Goal: Transaction & Acquisition: Subscribe to service/newsletter

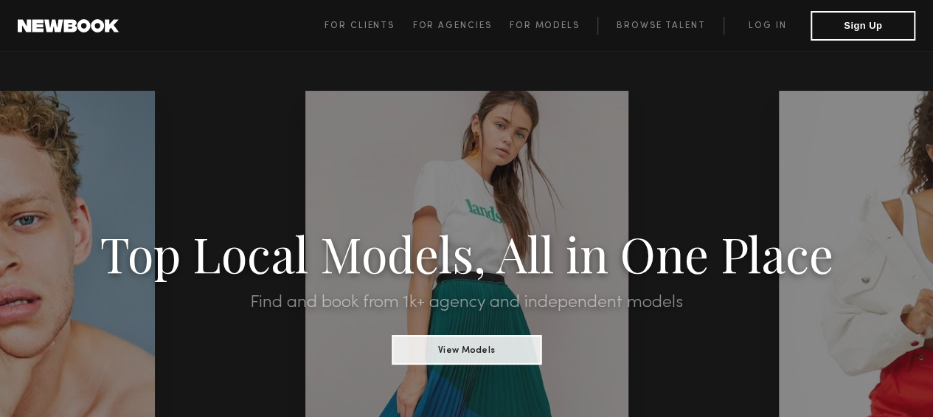
click at [538, 27] on span "For Models" at bounding box center [544, 25] width 70 height 9
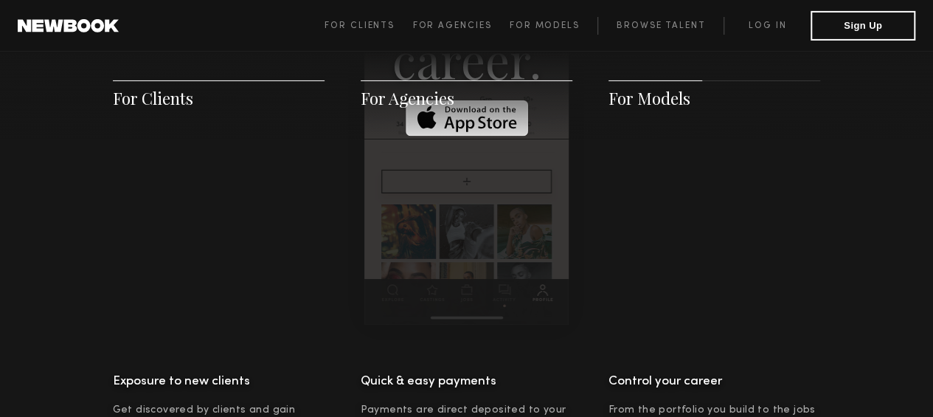
scroll to position [2466, 0]
click at [754, 28] on link "Log in" at bounding box center [766, 26] width 87 height 18
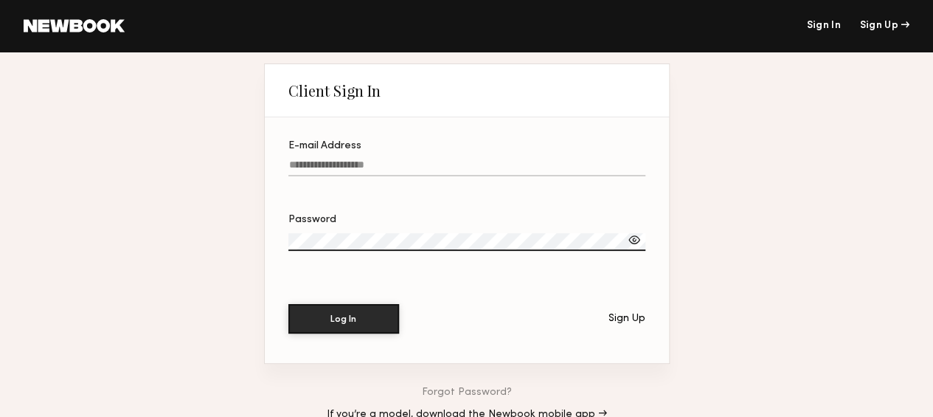
click at [463, 172] on input "E-mail Address" at bounding box center [466, 167] width 357 height 17
click at [633, 323] on div "Sign Up" at bounding box center [626, 318] width 37 height 10
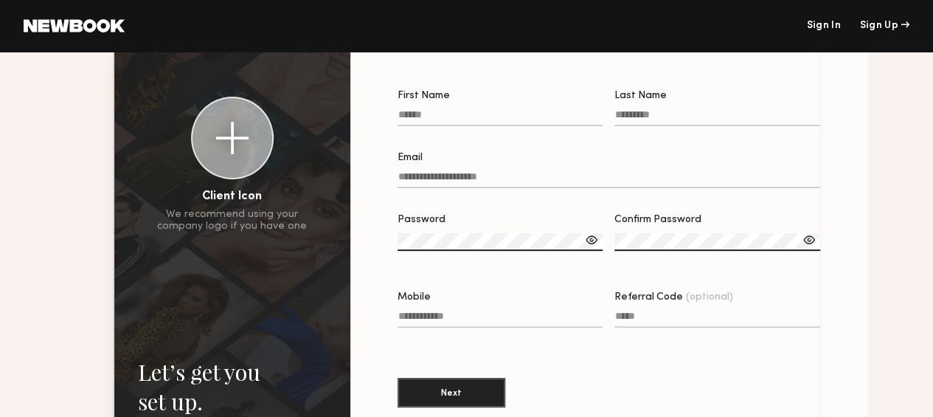
scroll to position [97, 0]
click at [512, 111] on input "First Name" at bounding box center [500, 116] width 206 height 17
type input "*******"
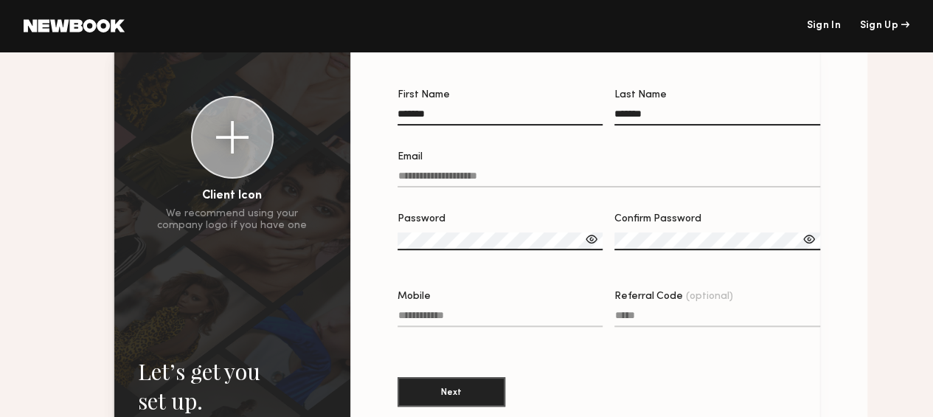
type input "**********"
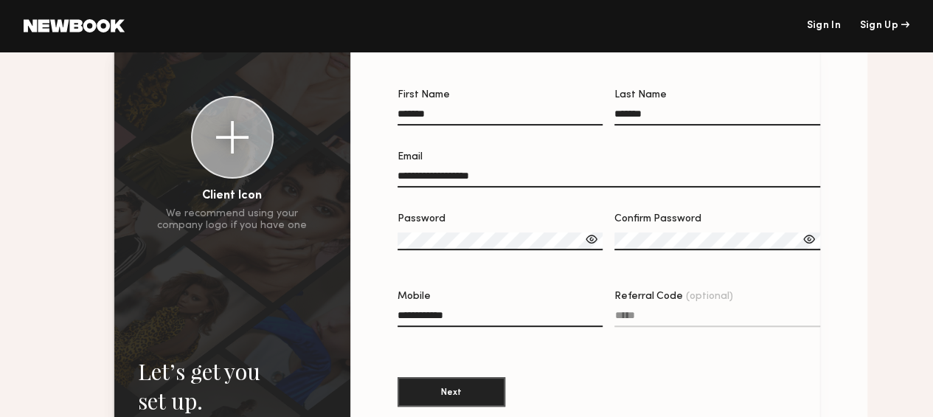
click at [504, 235] on label "Password" at bounding box center [500, 239] width 206 height 51
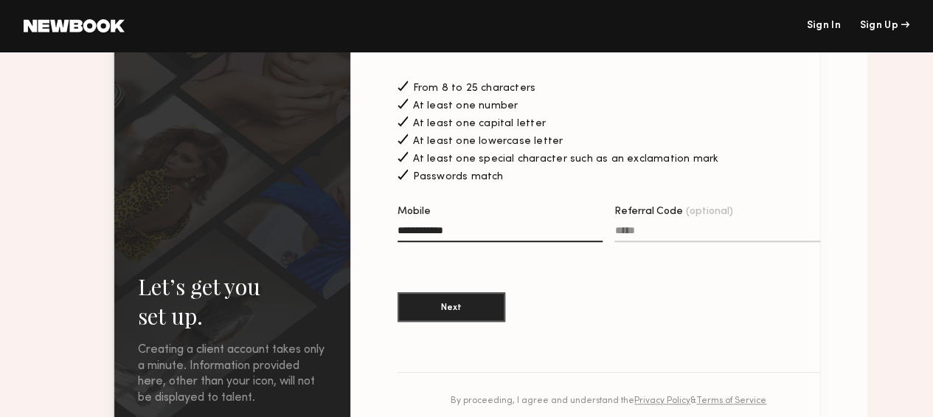
scroll to position [306, 0]
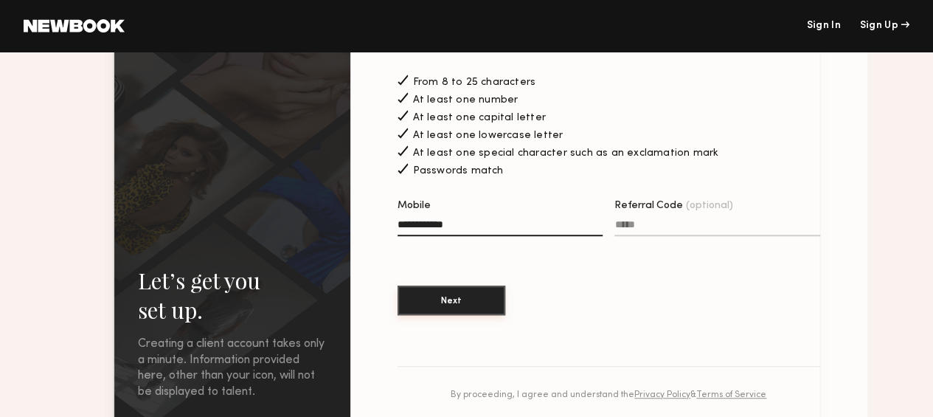
click at [441, 303] on button "Next" at bounding box center [451, 299] width 108 height 29
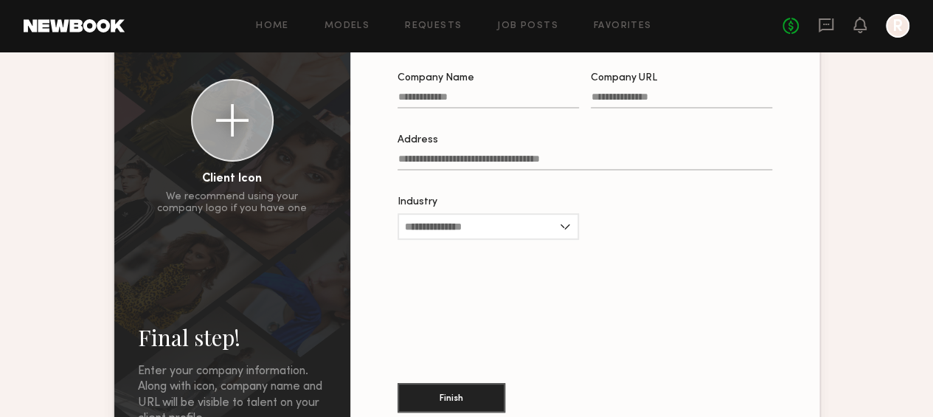
scroll to position [102, 0]
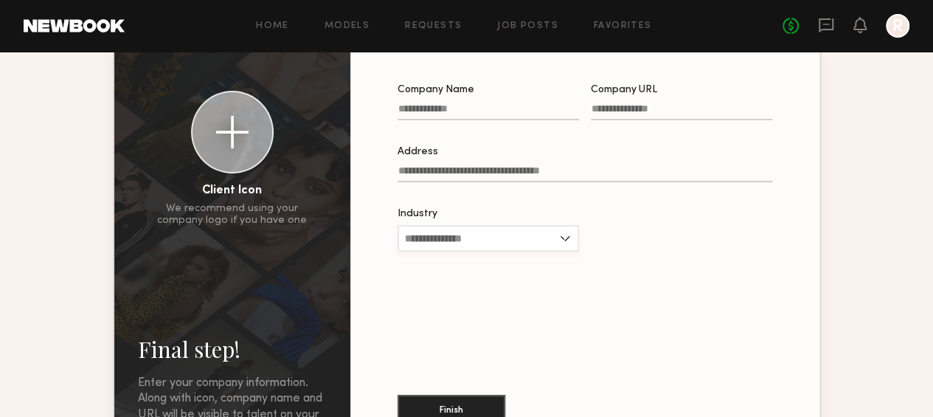
click at [558, 241] on input "Industry" at bounding box center [487, 238] width 181 height 27
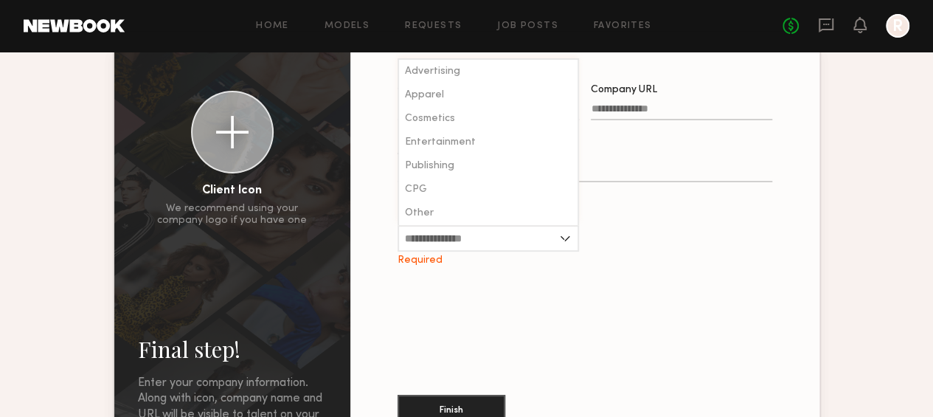
click at [590, 288] on div "Company Name Company URL Address Industry Advertising Apparel Cosmetics Enterta…" at bounding box center [585, 250] width 422 height 378
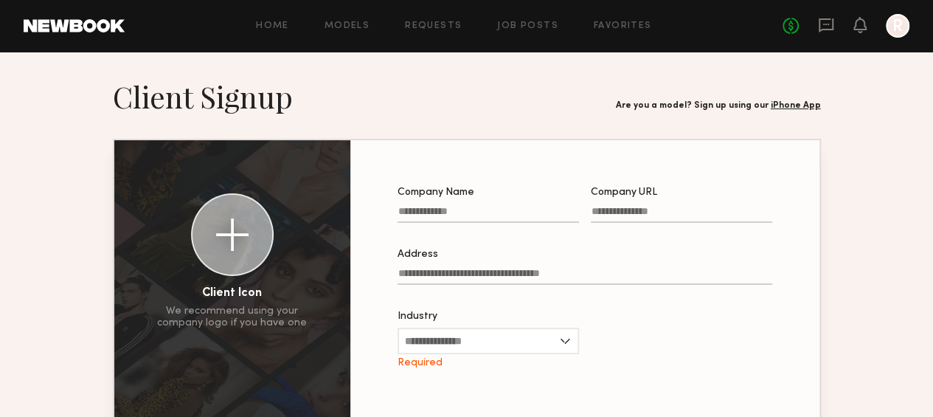
scroll to position [0, 0]
click at [357, 27] on link "Models" at bounding box center [346, 26] width 45 height 10
click at [823, 21] on icon at bounding box center [826, 25] width 16 height 16
click at [787, 31] on link "No fees up to $5,000" at bounding box center [790, 26] width 16 height 16
drag, startPoint x: 550, startPoint y: 17, endPoint x: 538, endPoint y: 28, distance: 16.7
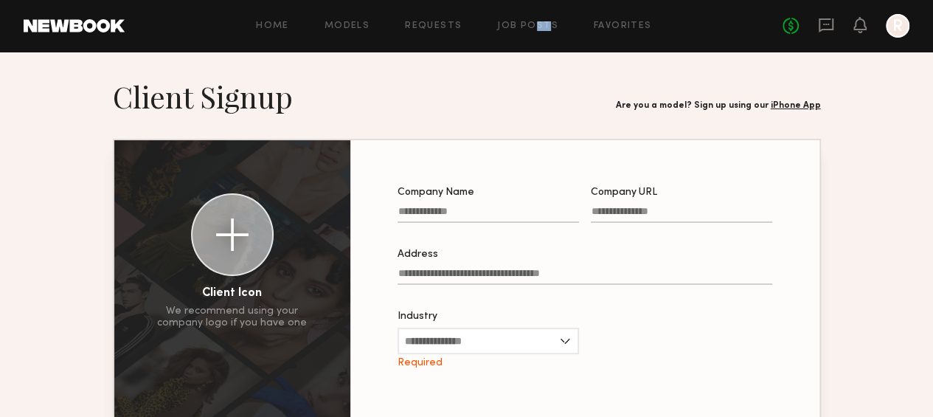
click at [538, 28] on div "Home Models Requests Job Posts Favorites Sign Out No fees up to $5,000 R" at bounding box center [517, 26] width 785 height 24
click at [538, 28] on link "Job Posts" at bounding box center [527, 26] width 61 height 10
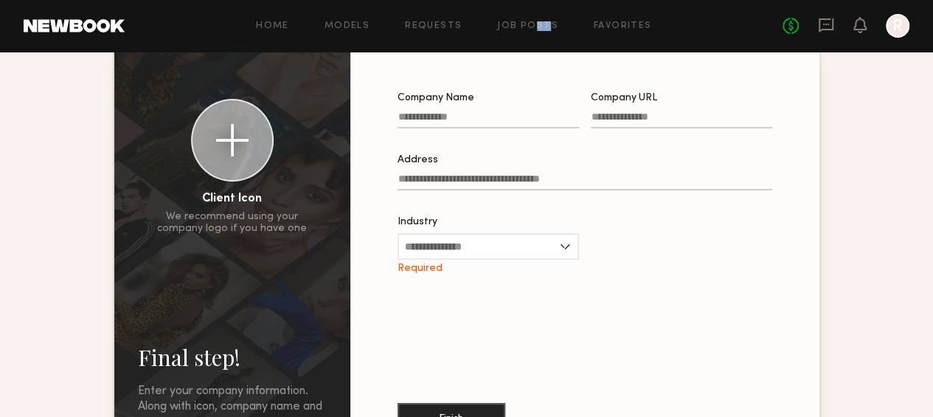
scroll to position [93, 0]
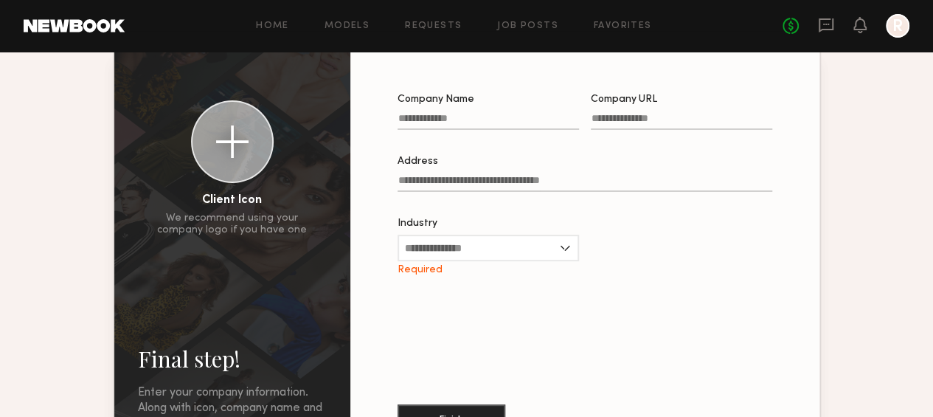
click at [499, 122] on input "Company Name" at bounding box center [487, 121] width 181 height 17
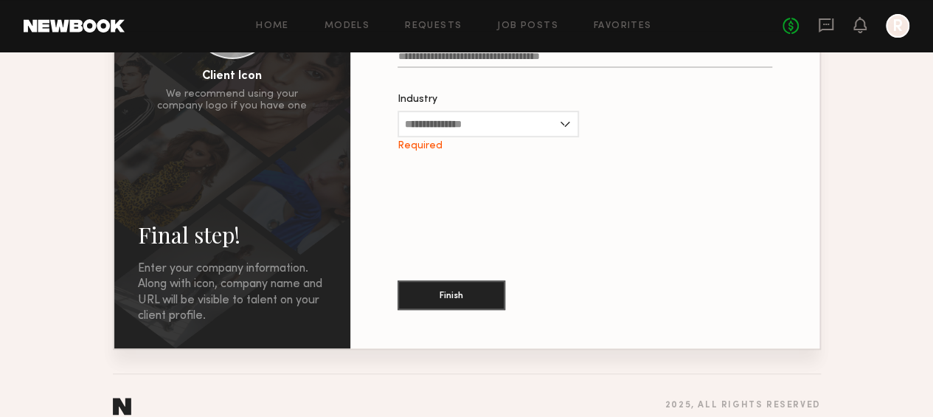
scroll to position [235, 0]
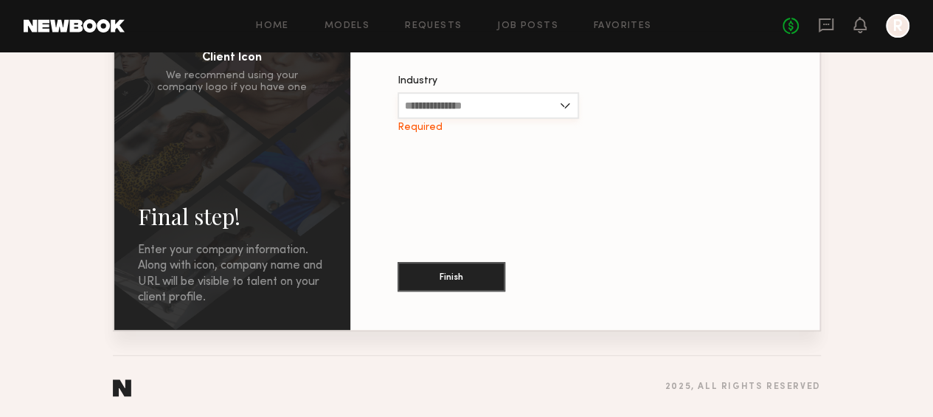
click at [527, 108] on input "Industry" at bounding box center [487, 105] width 181 height 27
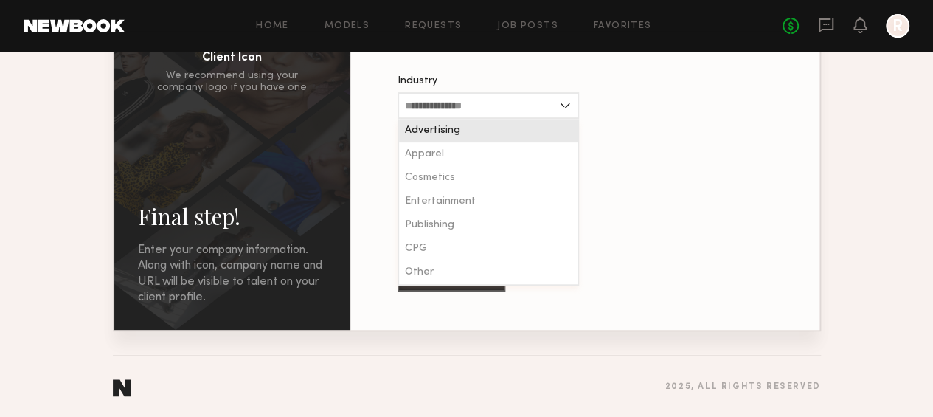
click at [664, 161] on div "Company Name Required Company URL Address Industry Advertising Apparel Cosmetic…" at bounding box center [585, 117] width 422 height 378
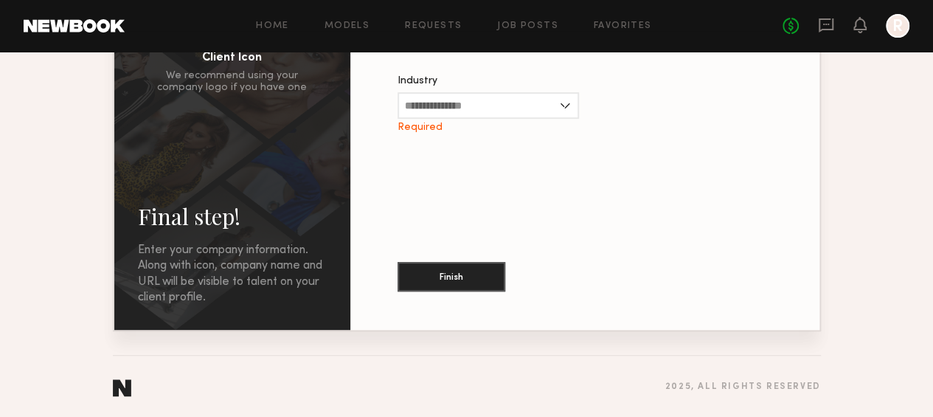
scroll to position [0, 0]
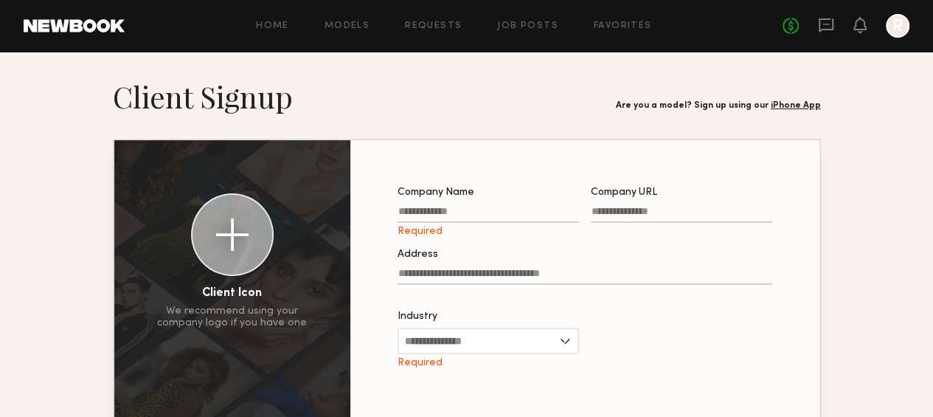
click at [813, 104] on link "iPhone App" at bounding box center [796, 105] width 50 height 9
